Goal: Find specific page/section: Find specific page/section

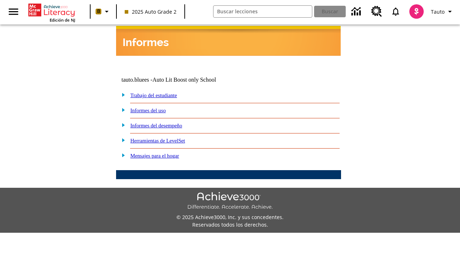
click at [162, 92] on link "Trabajo del estudiante" at bounding box center [153, 95] width 47 height 6
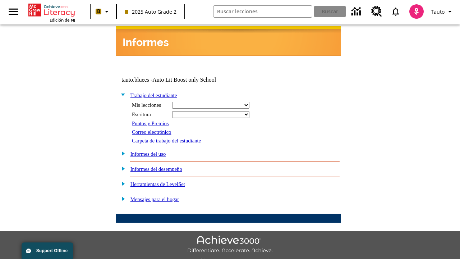
select select "/options/reports/?report_id=24&atype=14&section=2"
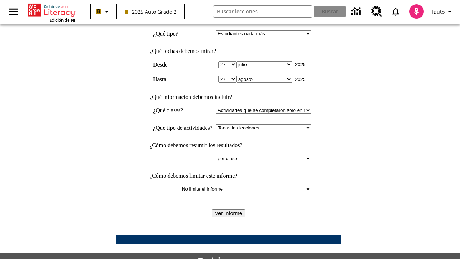
click at [228, 209] on input "Ver Informe" at bounding box center [228, 213] width 33 height 8
